Goal: Transaction & Acquisition: Subscribe to service/newsletter

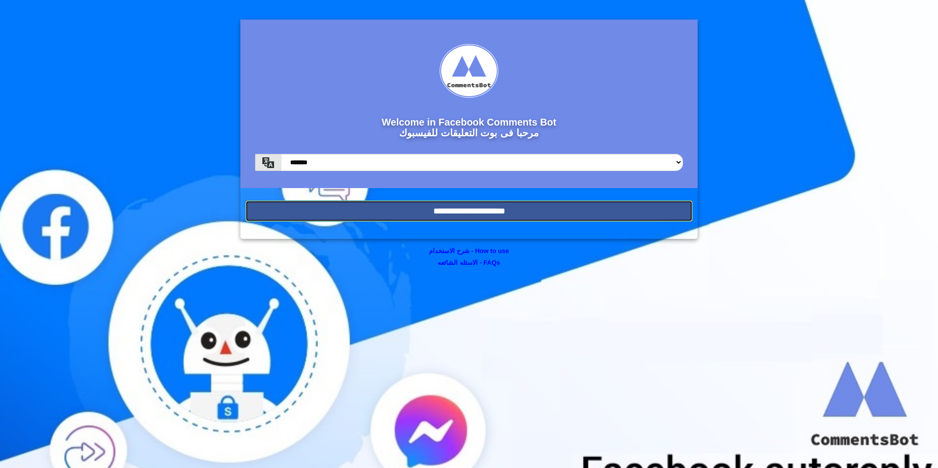
click at [494, 216] on input "**********" at bounding box center [469, 211] width 448 height 22
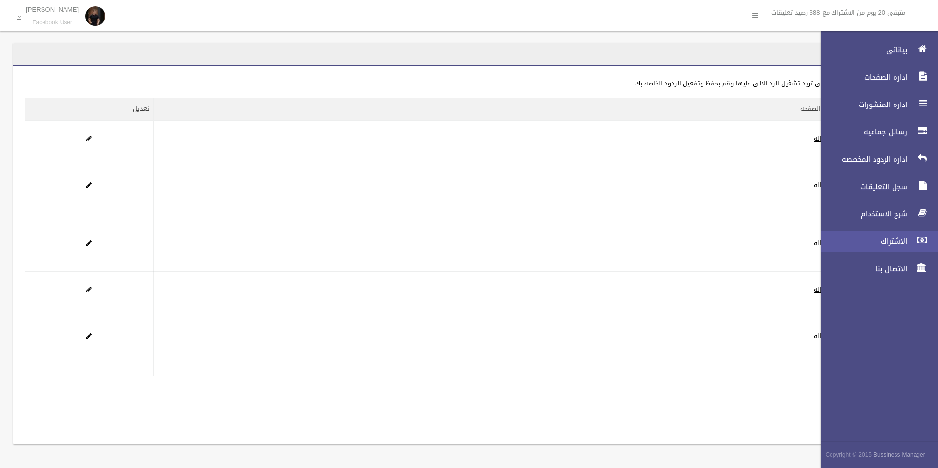
click at [916, 250] on link "الاشتراك" at bounding box center [876, 242] width 126 height 22
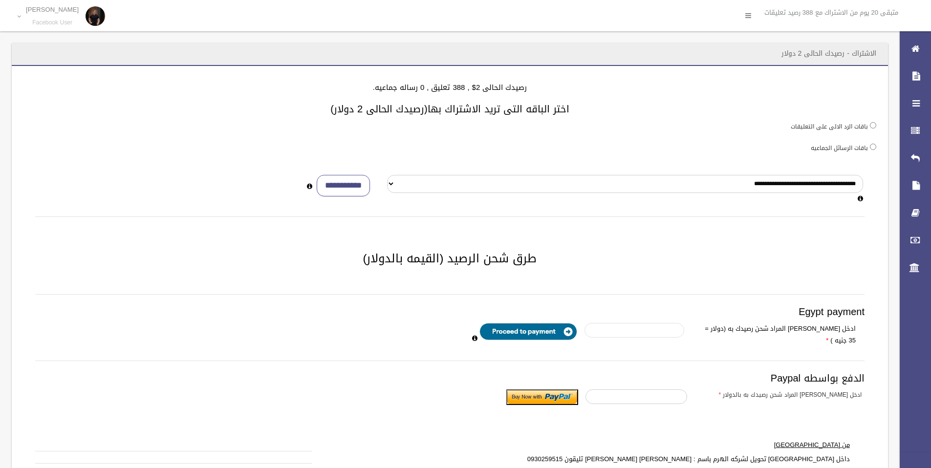
click at [622, 332] on input "number" at bounding box center [634, 330] width 100 height 15
click at [668, 390] on input "*" at bounding box center [636, 397] width 102 height 15
click at [667, 390] on input "*" at bounding box center [636, 397] width 102 height 15
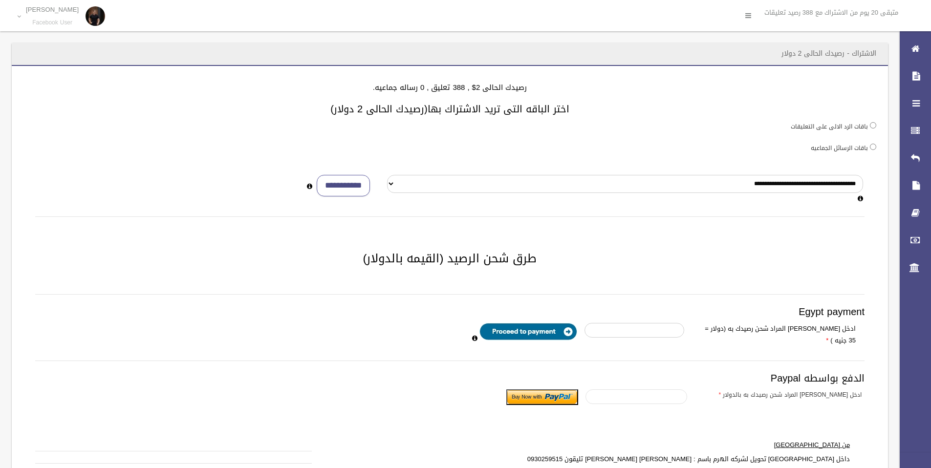
scroll to position [2, 0]
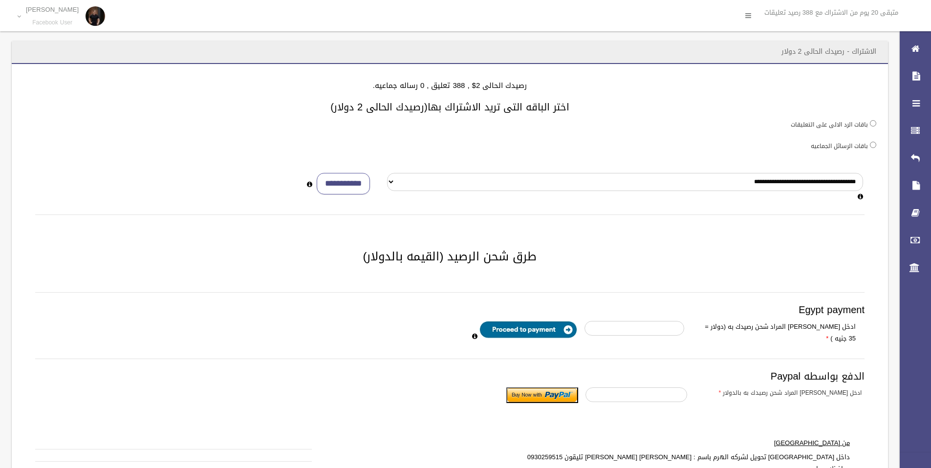
click at [547, 330] on input "image" at bounding box center [528, 330] width 98 height 18
drag, startPoint x: 649, startPoint y: 315, endPoint x: 652, endPoint y: 325, distance: 9.9
click at [650, 320] on div "Egypt payment ادخل المبلع المراد شحن رصيدك به (دولار = 35 جنيه ) الدفع بواسطه P…" at bounding box center [449, 370] width 829 height 157
click at [653, 325] on input "number" at bounding box center [634, 328] width 100 height 15
type input "*"
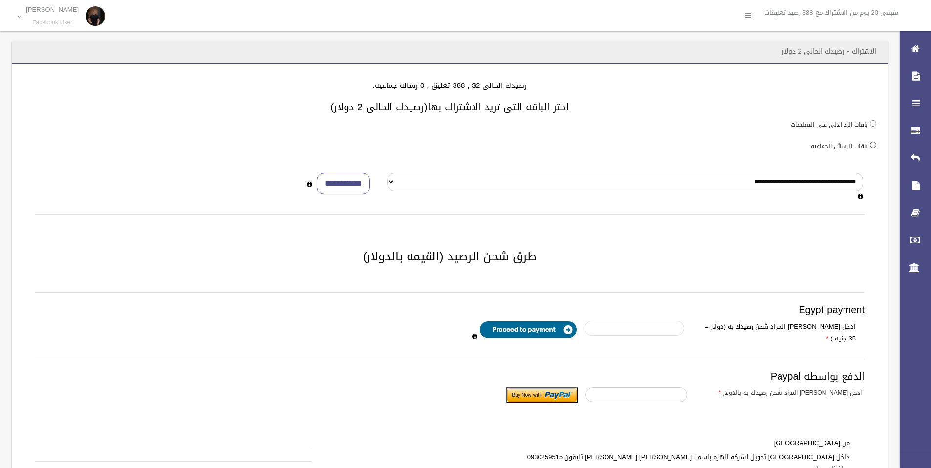
click at [596, 325] on input "*" at bounding box center [634, 328] width 100 height 15
click at [644, 327] on input "*" at bounding box center [634, 328] width 100 height 15
click at [594, 325] on input "*" at bounding box center [634, 328] width 100 height 15
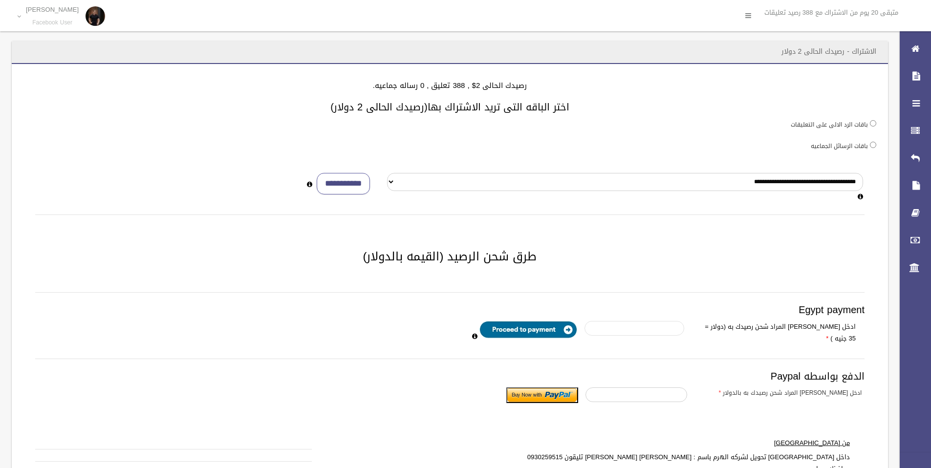
click at [594, 325] on input "*" at bounding box center [634, 328] width 100 height 15
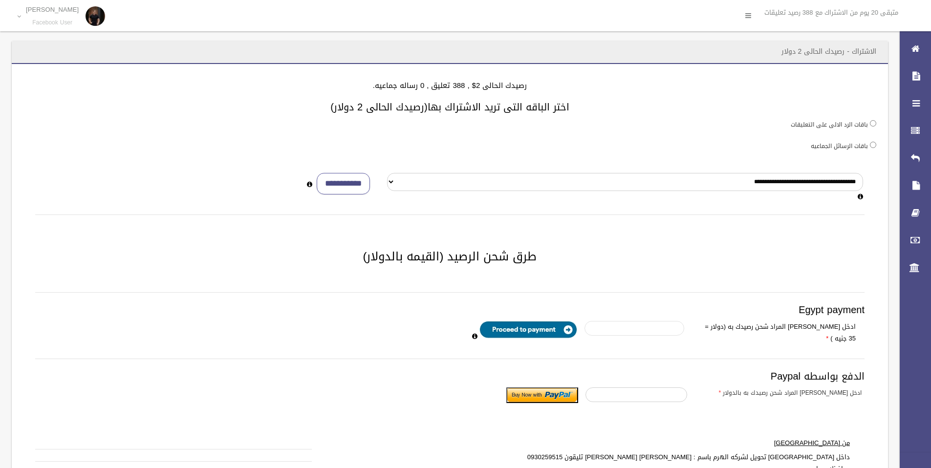
click at [594, 325] on input "*" at bounding box center [634, 328] width 100 height 15
type input "**"
click at [593, 324] on input "**" at bounding box center [634, 328] width 100 height 15
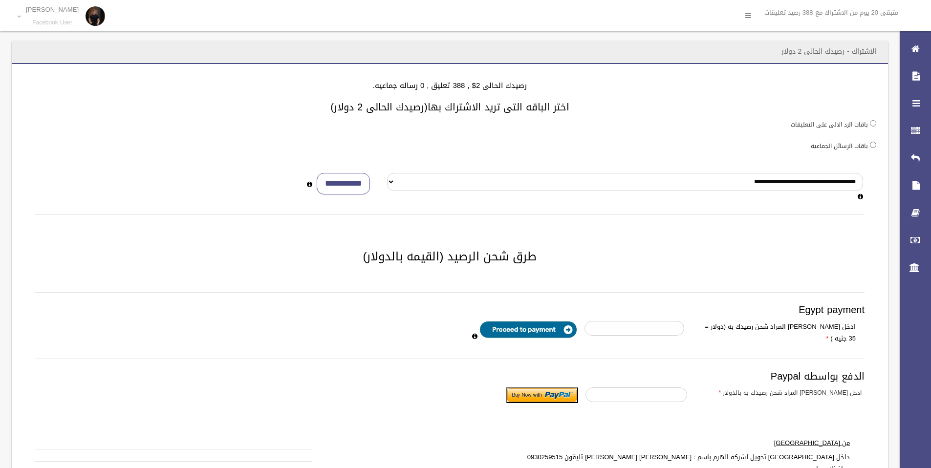
click at [518, 325] on input "image" at bounding box center [528, 330] width 98 height 18
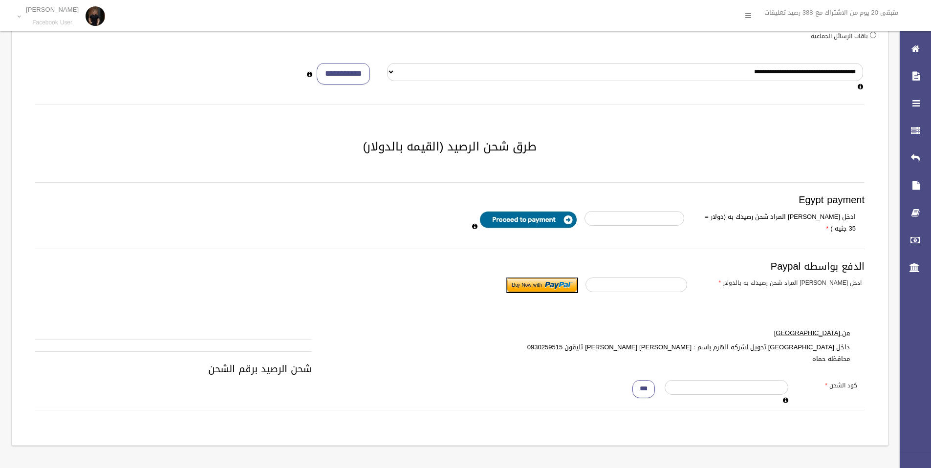
scroll to position [120, 0]
